Goal: Task Accomplishment & Management: Manage account settings

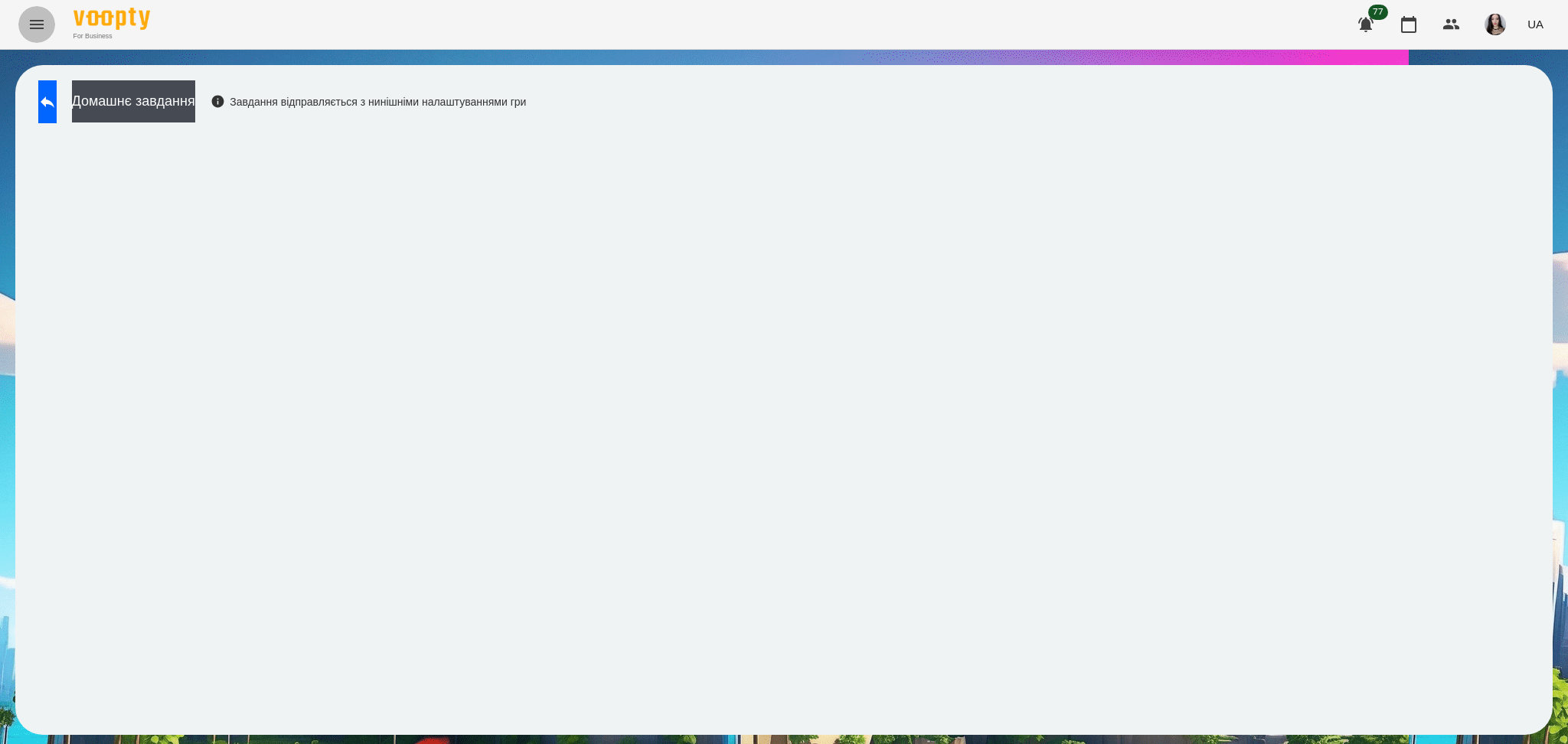
click at [43, 20] on icon "Menu" at bounding box center [36, 25] width 14 height 9
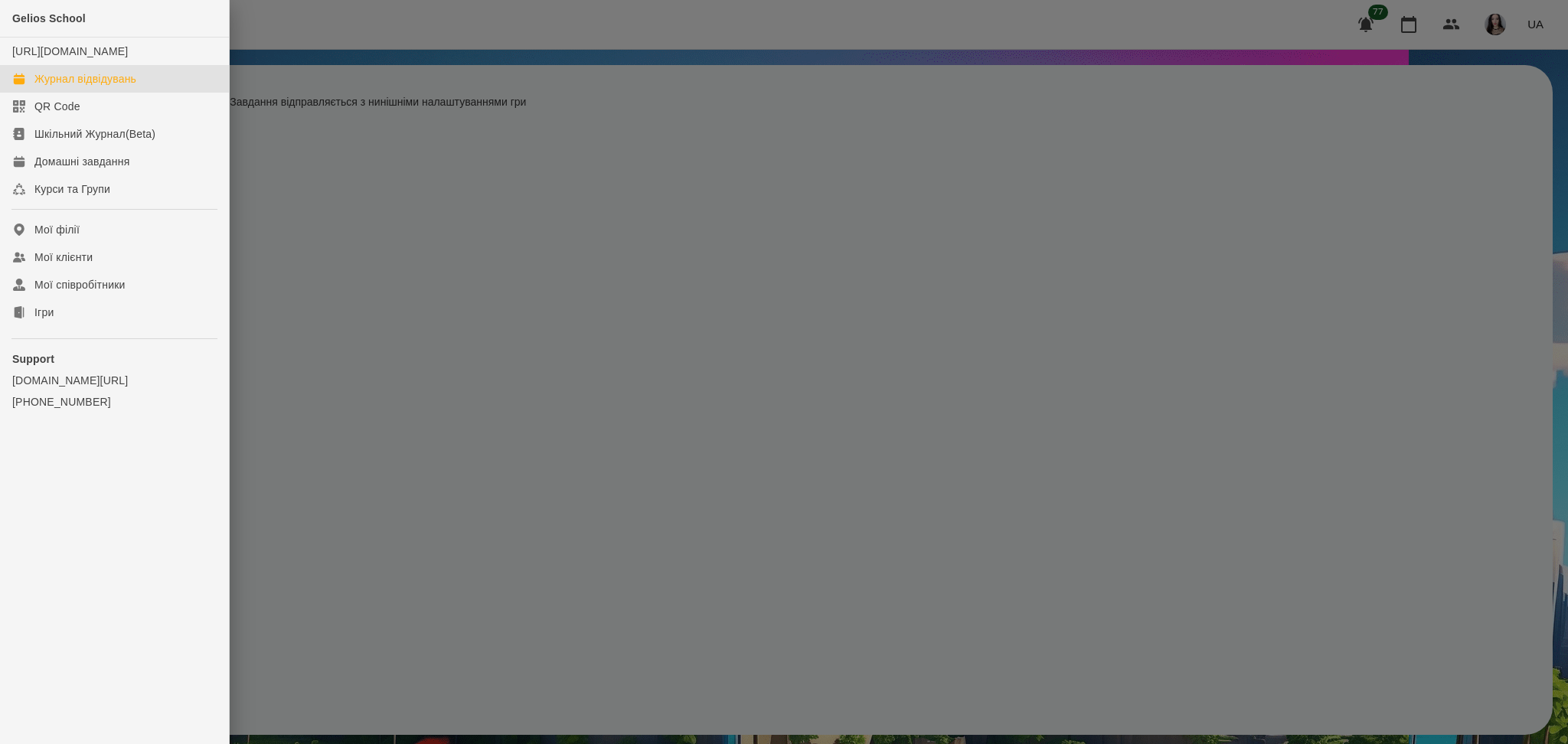
click at [119, 86] on div "Журнал відвідувань" at bounding box center [85, 79] width 101 height 15
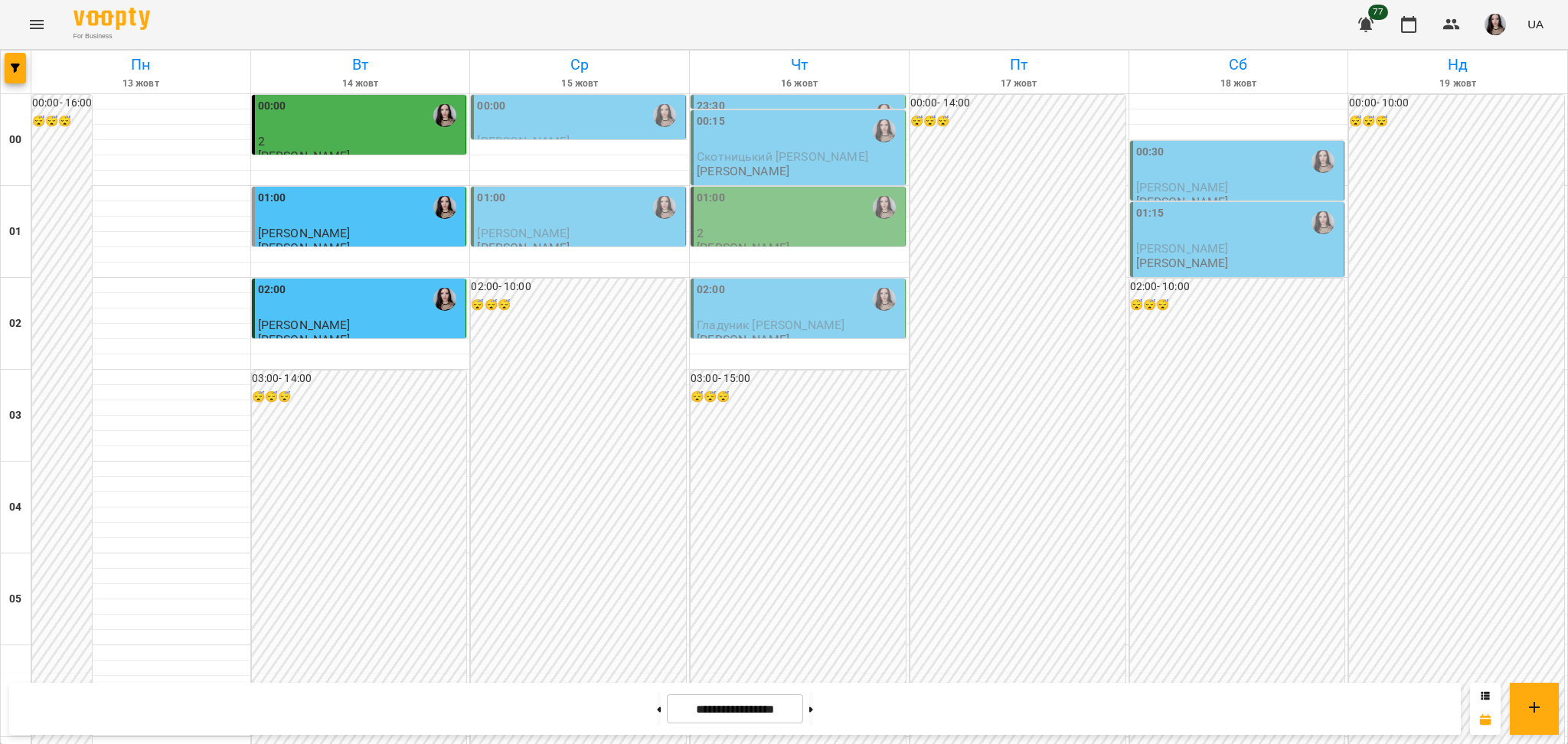
click at [511, 216] on div "01:00" at bounding box center [579, 208] width 205 height 36
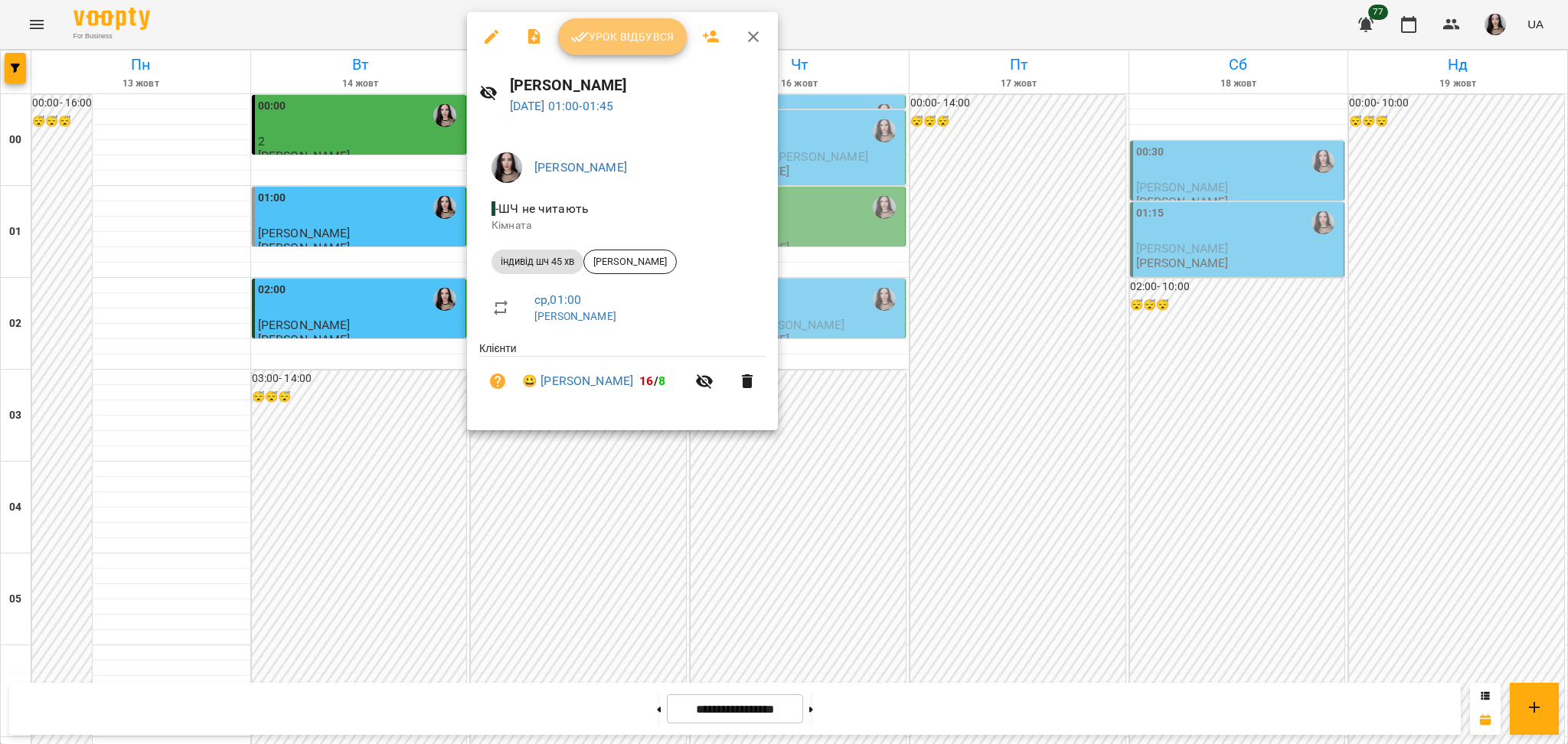
click at [617, 25] on button "Урок відбувся" at bounding box center [622, 36] width 128 height 36
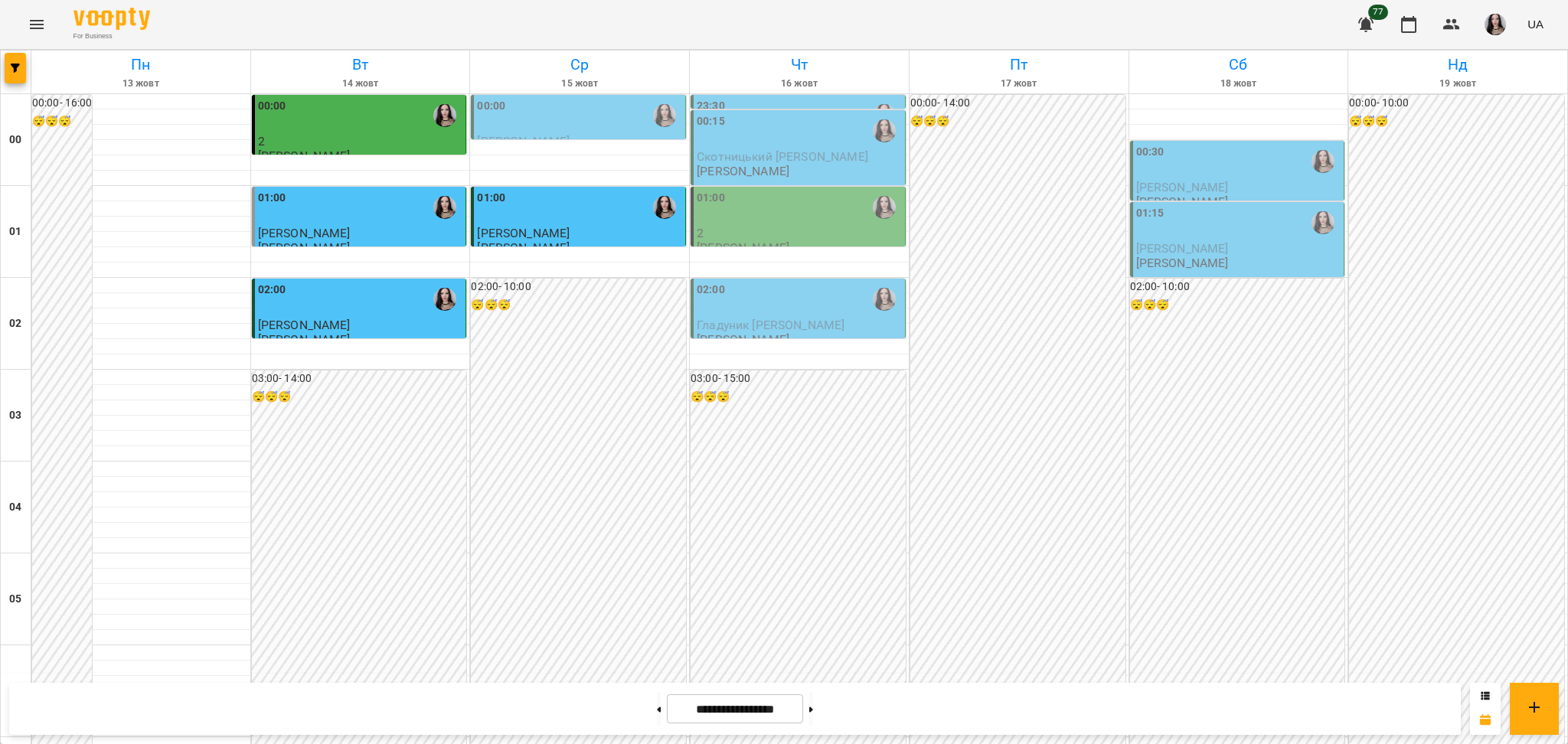
click at [524, 127] on div "00:00" at bounding box center [579, 116] width 205 height 36
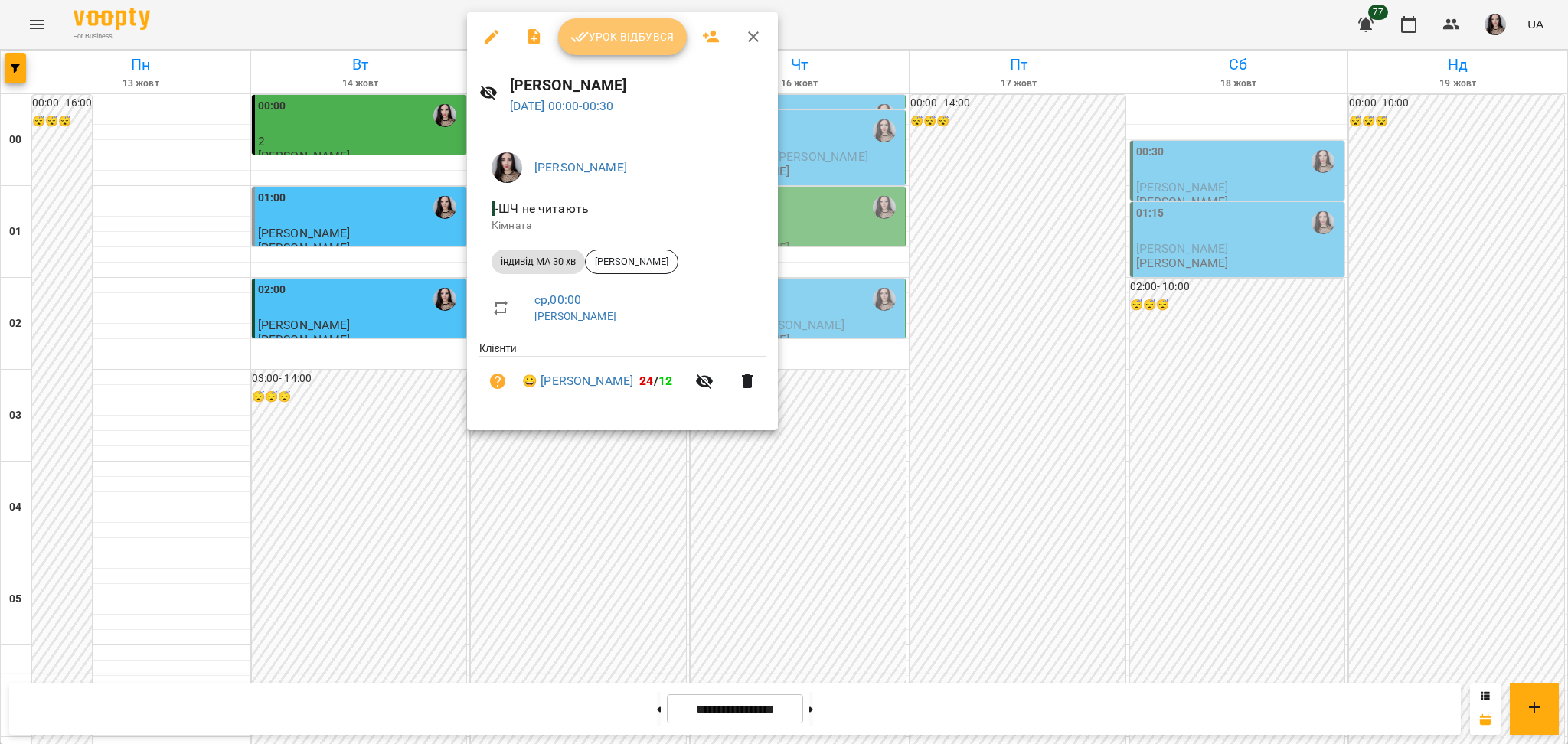
click at [604, 40] on span "Урок відбувся" at bounding box center [622, 37] width 104 height 19
